Goal: Task Accomplishment & Management: Manage account settings

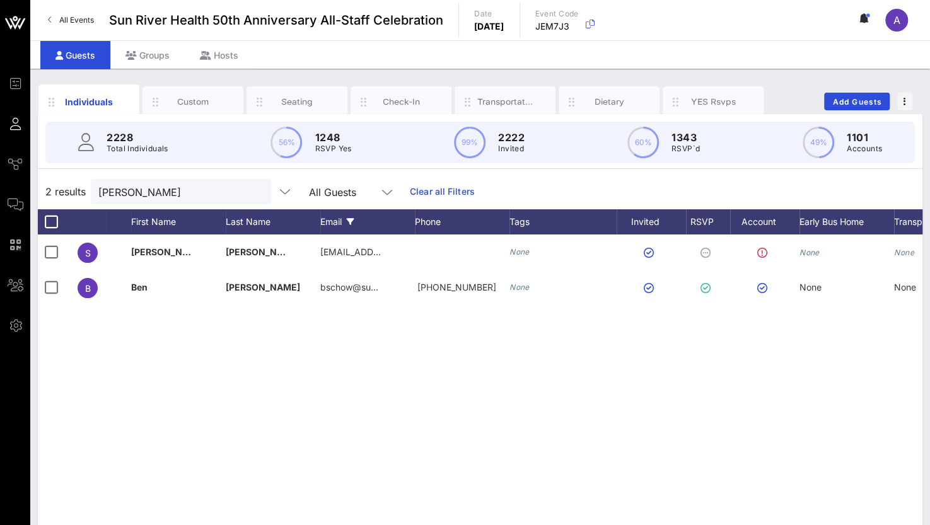
scroll to position [0, 98]
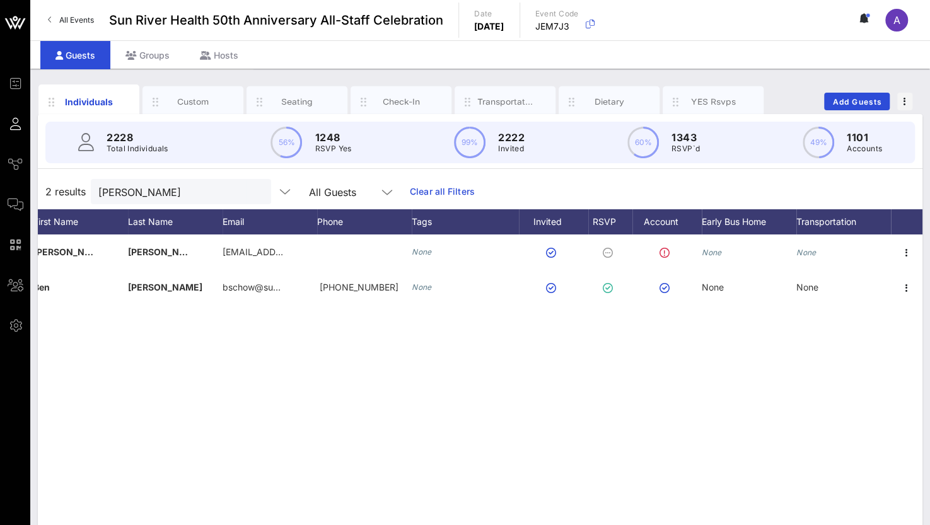
click at [344, 148] on p "RSVP Yes" at bounding box center [333, 148] width 37 height 13
click at [335, 136] on p "1248" at bounding box center [333, 137] width 37 height 15
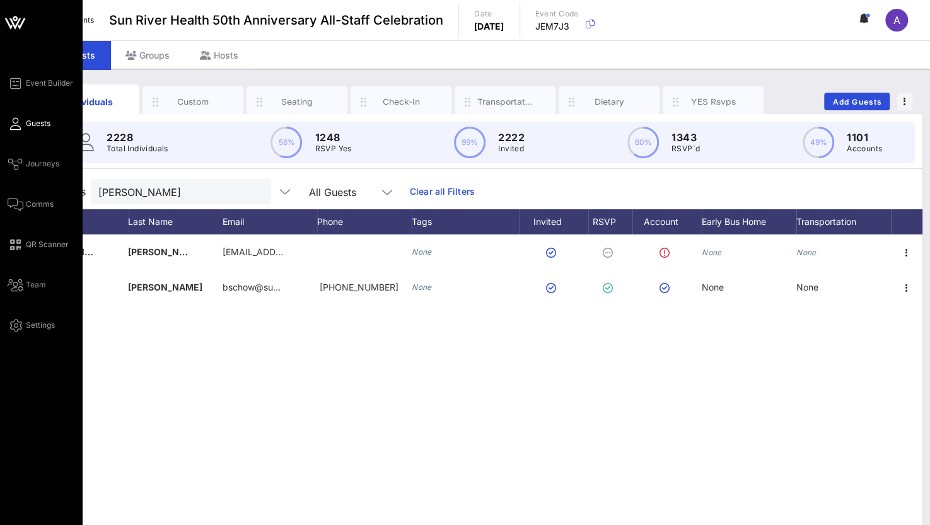
click at [28, 120] on span "Guests" at bounding box center [38, 123] width 25 height 11
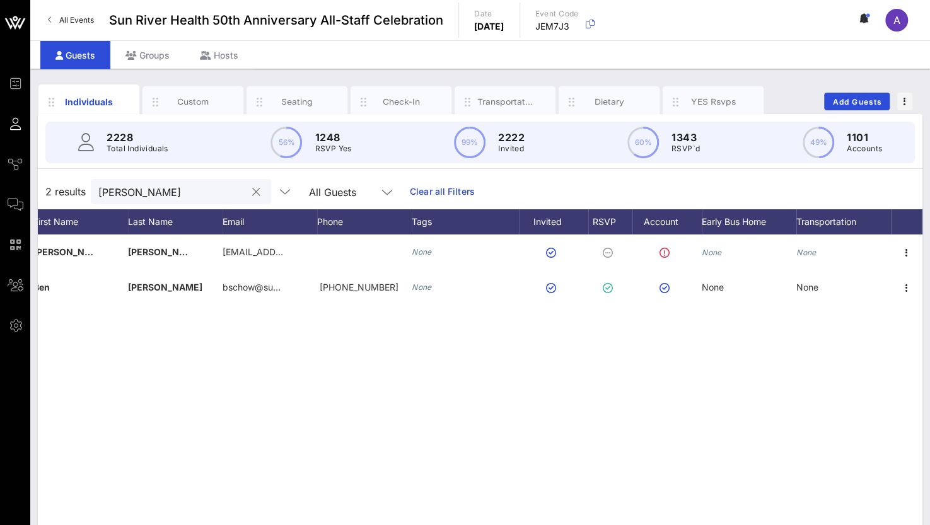
click at [252, 187] on button "clear icon" at bounding box center [256, 192] width 8 height 13
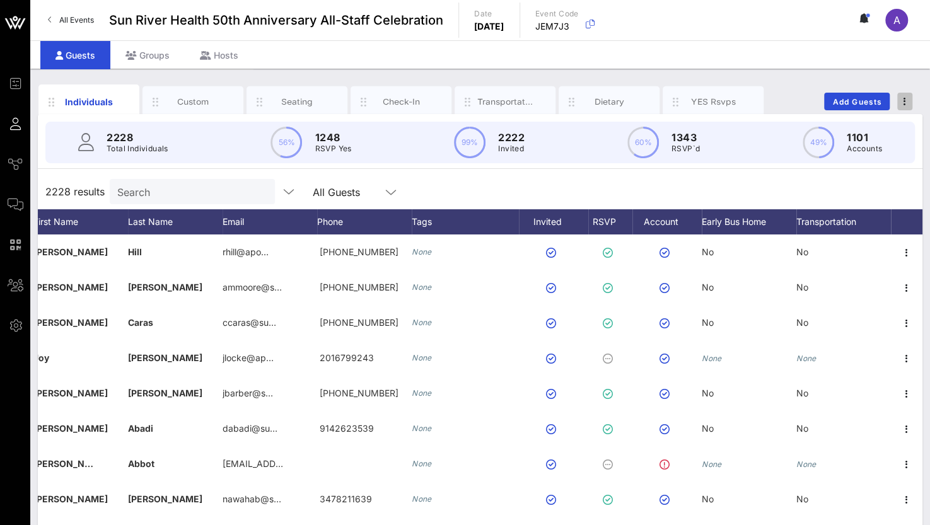
click at [904, 95] on button "button" at bounding box center [904, 102] width 15 height 18
click at [885, 119] on div "Export To CSV" at bounding box center [881, 122] width 61 height 10
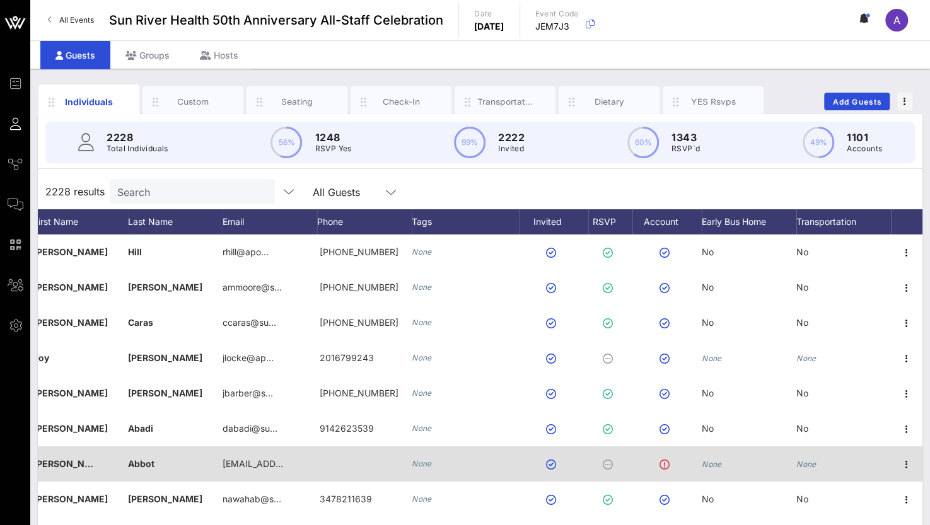
drag, startPoint x: 356, startPoint y: 520, endPoint x: 375, endPoint y: 457, distance: 65.8
click at [356, 520] on div "[PHONE_NUMBER]" at bounding box center [364, 534] width 95 height 35
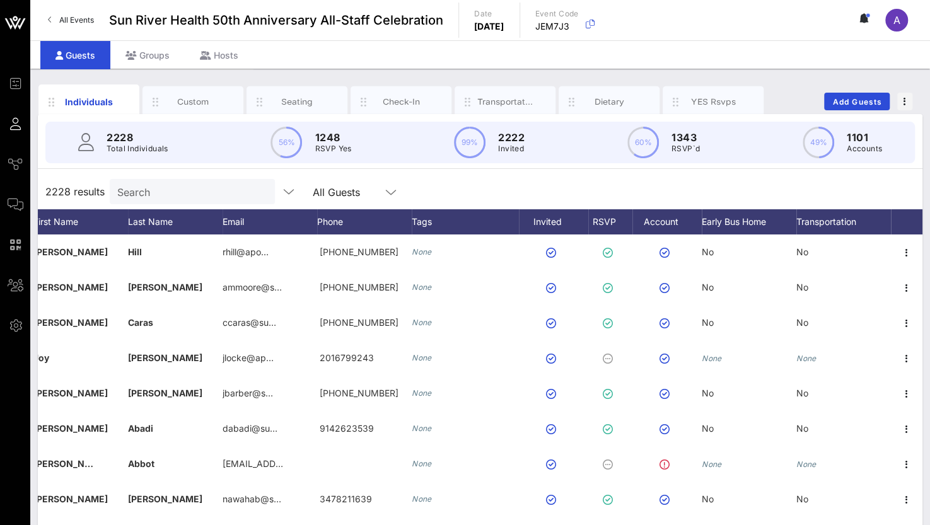
click at [150, 190] on input "Search" at bounding box center [191, 191] width 148 height 16
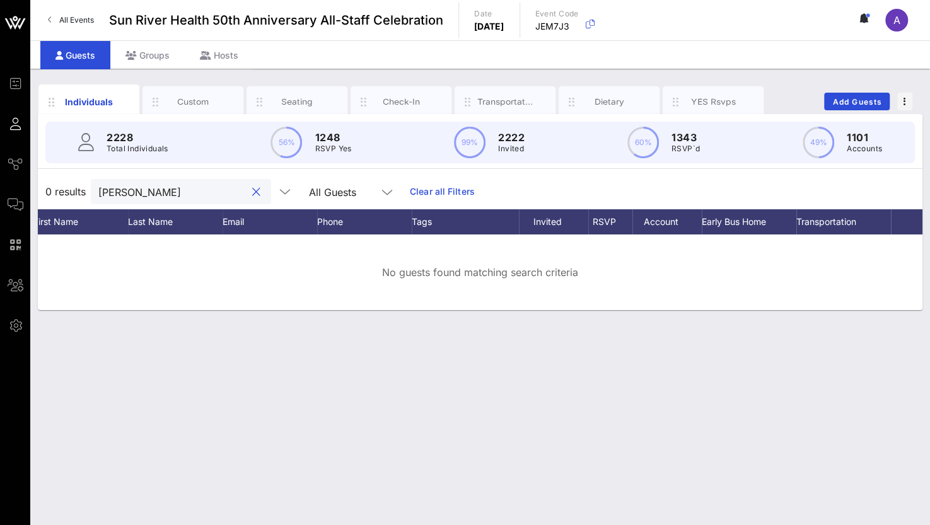
type input "[PERSON_NAME]"
click at [856, 100] on span "Add Guests" at bounding box center [857, 101] width 50 height 9
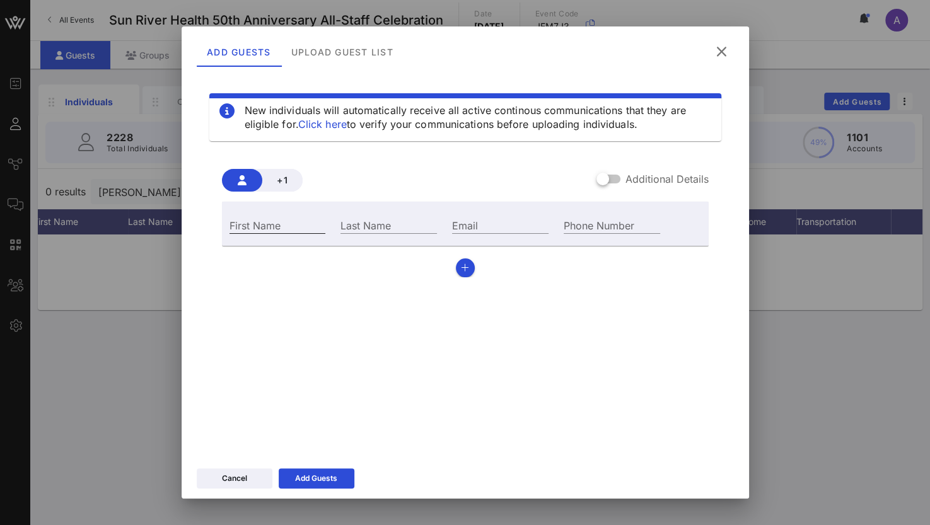
click at [260, 225] on input "First Name" at bounding box center [278, 225] width 96 height 16
type input "[PERSON_NAME]"
click at [455, 224] on div "Email" at bounding box center [500, 225] width 96 height 16
paste input "[EMAIL_ADDRESS][DOMAIN_NAME]"
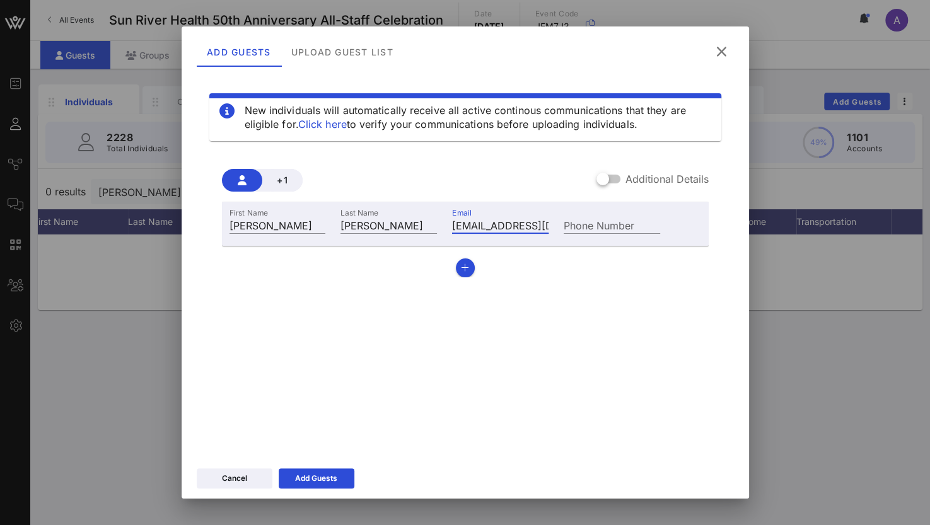
scroll to position [0, 24]
type input "[EMAIL_ADDRESS][DOMAIN_NAME]"
click at [300, 477] on div "Add Guests" at bounding box center [316, 478] width 42 height 13
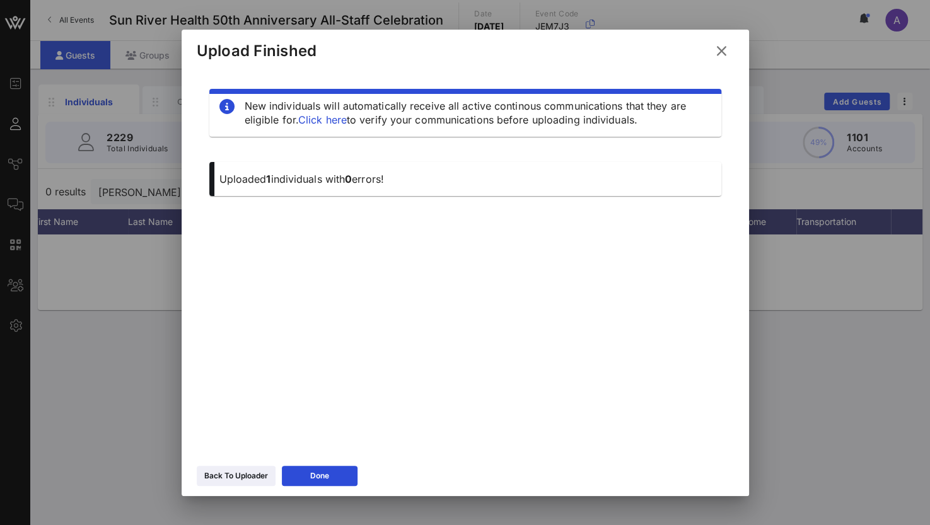
click at [305, 472] on button "Done" at bounding box center [320, 476] width 76 height 20
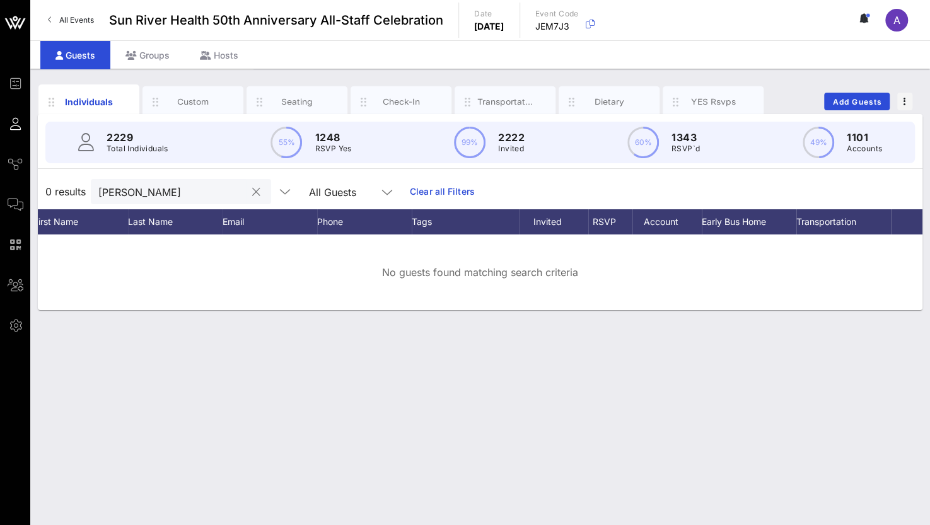
click at [178, 195] on input "[PERSON_NAME]" at bounding box center [172, 191] width 148 height 16
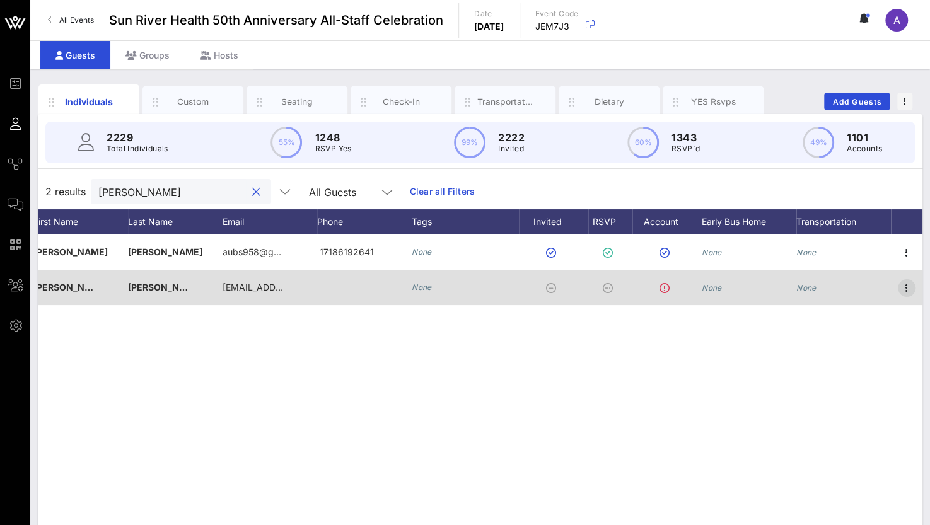
type input "[PERSON_NAME]"
click at [909, 286] on icon "button" at bounding box center [906, 288] width 15 height 15
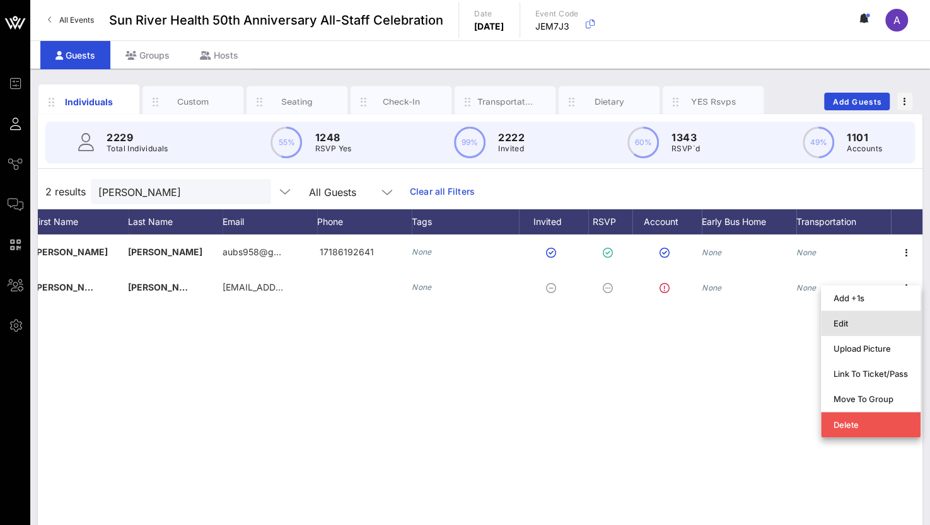
click at [871, 328] on div "Edit" at bounding box center [871, 323] width 74 height 10
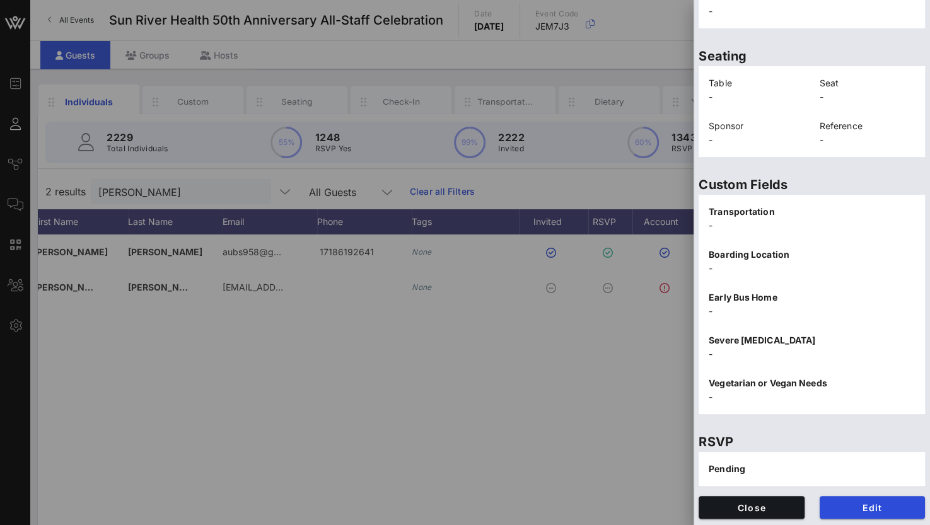
scroll to position [255, 0]
click at [847, 499] on button "Edit" at bounding box center [873, 507] width 106 height 23
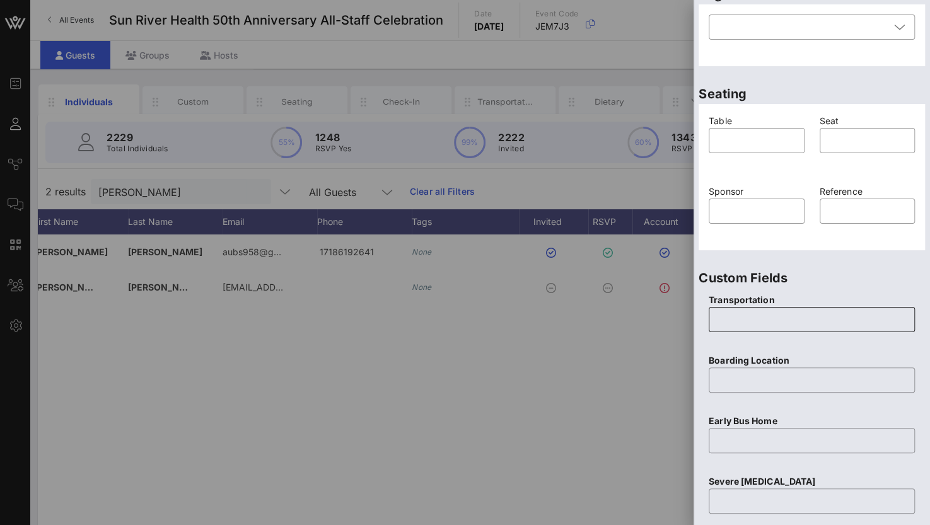
click at [763, 315] on input "text" at bounding box center [811, 320] width 191 height 20
type input "None"
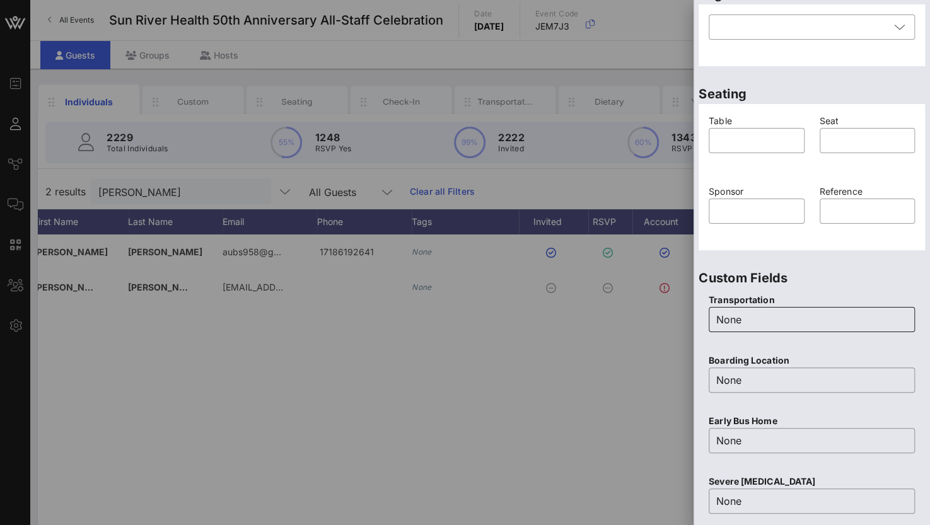
scroll to position [493, 0]
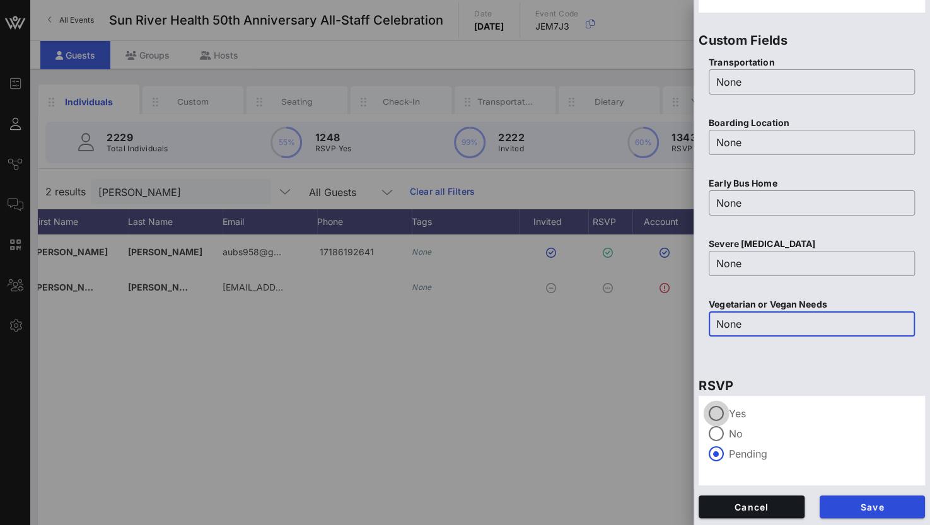
type input "None"
click at [714, 414] on div at bounding box center [716, 413] width 21 height 21
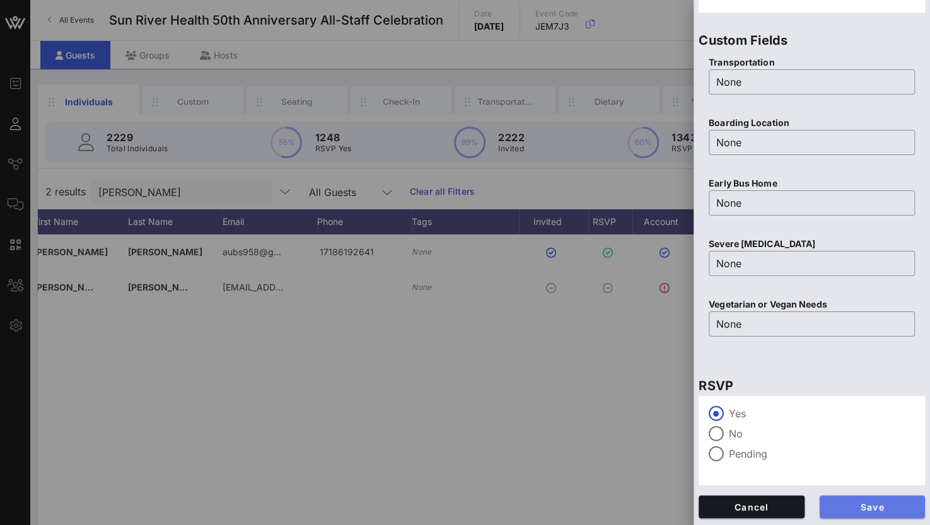
click at [846, 505] on span "Save" at bounding box center [873, 507] width 86 height 11
